Goal: Information Seeking & Learning: Learn about a topic

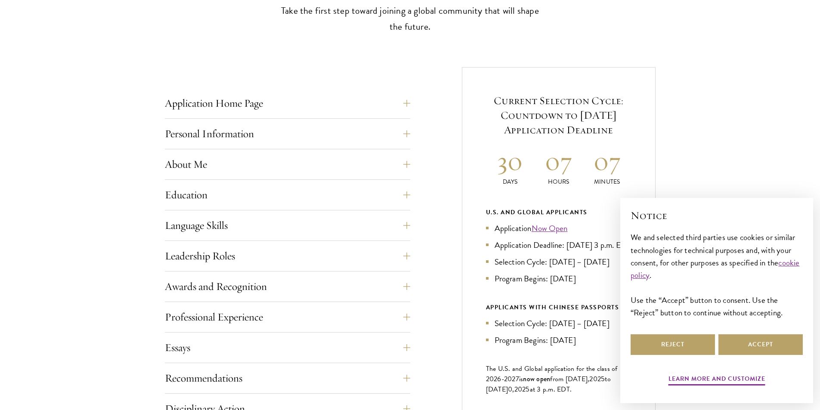
scroll to position [369, 0]
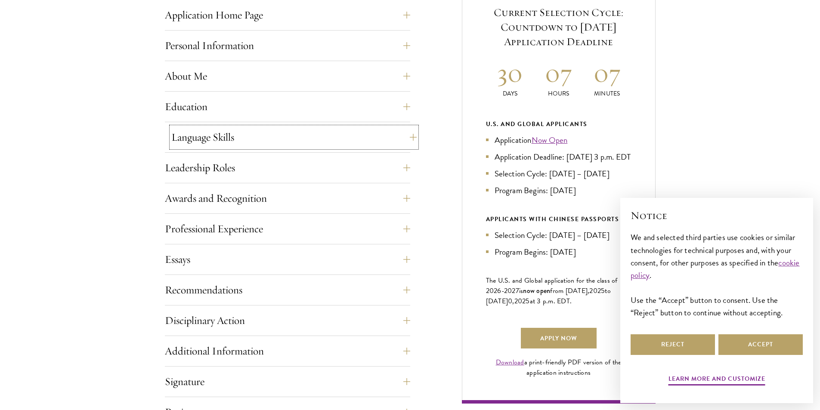
click at [378, 129] on button "Language Skills" at bounding box center [293, 137] width 245 height 21
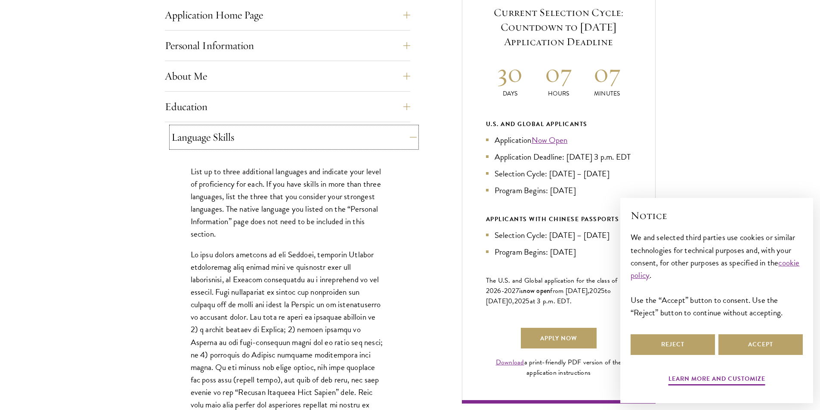
click at [381, 131] on button "Language Skills" at bounding box center [293, 137] width 245 height 21
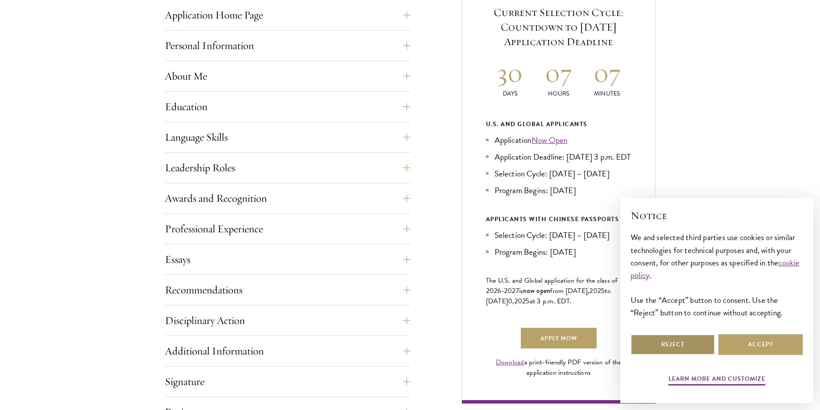
click at [694, 346] on button "Reject" at bounding box center [673, 345] width 84 height 21
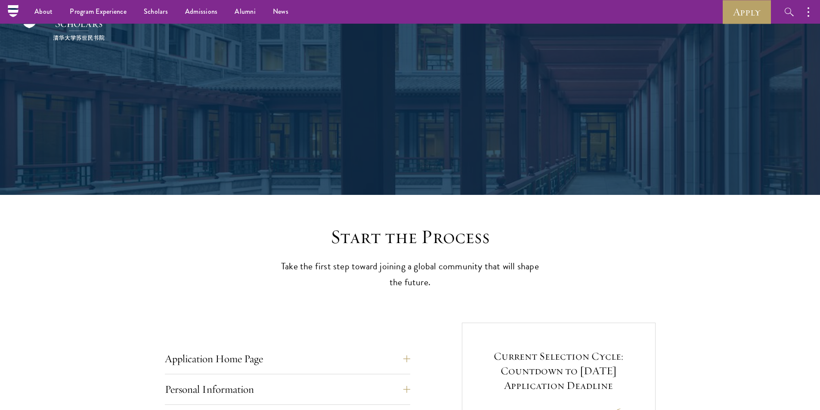
scroll to position [0, 0]
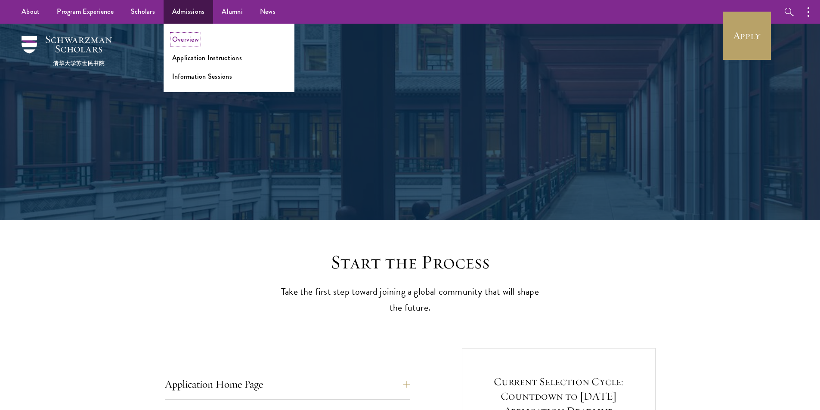
click at [187, 40] on link "Overview" at bounding box center [185, 39] width 27 height 10
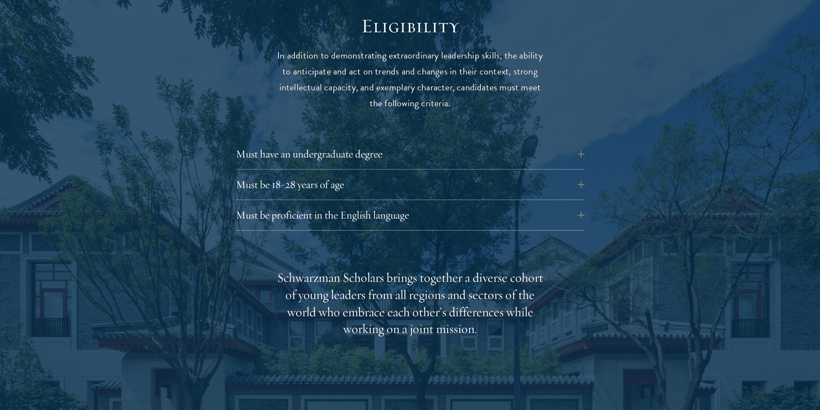
scroll to position [1130, 0]
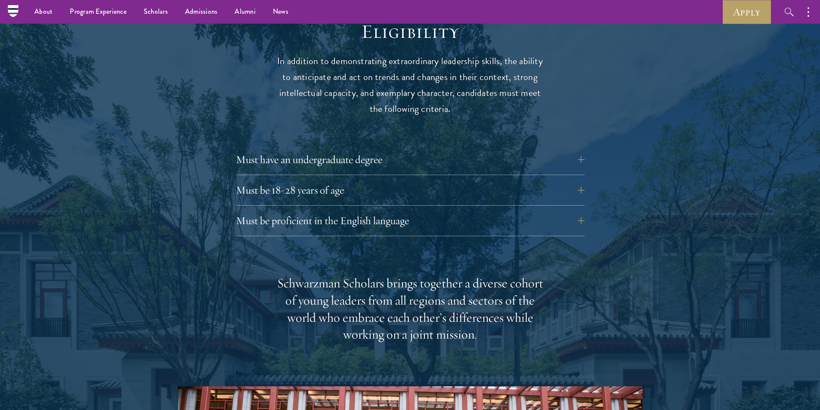
drag, startPoint x: 826, startPoint y: 81, endPoint x: 826, endPoint y: 114, distance: 33.2
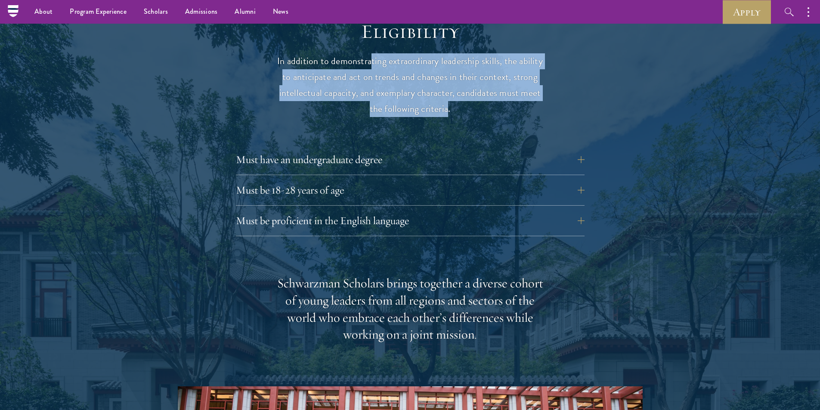
drag, startPoint x: 386, startPoint y: 43, endPoint x: 446, endPoint y: 90, distance: 76.4
click at [446, 90] on p "In addition to demonstrating extraordinary leadership skills, the ability to an…" at bounding box center [410, 85] width 267 height 64
click at [518, 211] on button "Must be proficient in the English language" at bounding box center [416, 221] width 349 height 21
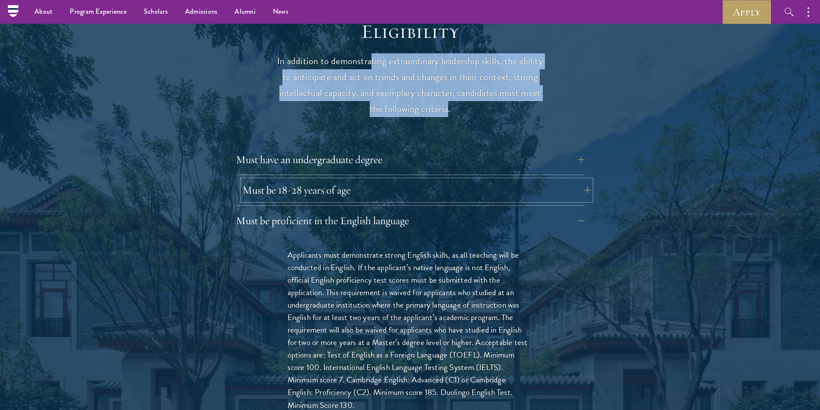
click at [517, 180] on button "Must be 18-28 years of age" at bounding box center [416, 190] width 349 height 21
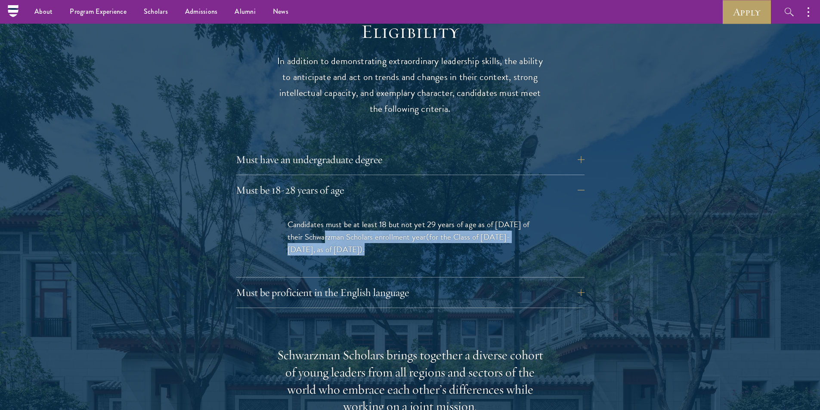
drag, startPoint x: 318, startPoint y: 219, endPoint x: 423, endPoint y: 235, distance: 106.3
click at [423, 235] on p "Candidates must be at least 18 but not yet 29 years of age as of August 1 of th…" at bounding box center [410, 236] width 245 height 37
click at [478, 149] on button "Must have an undergraduate degree" at bounding box center [416, 159] width 349 height 21
